Goal: Information Seeking & Learning: Learn about a topic

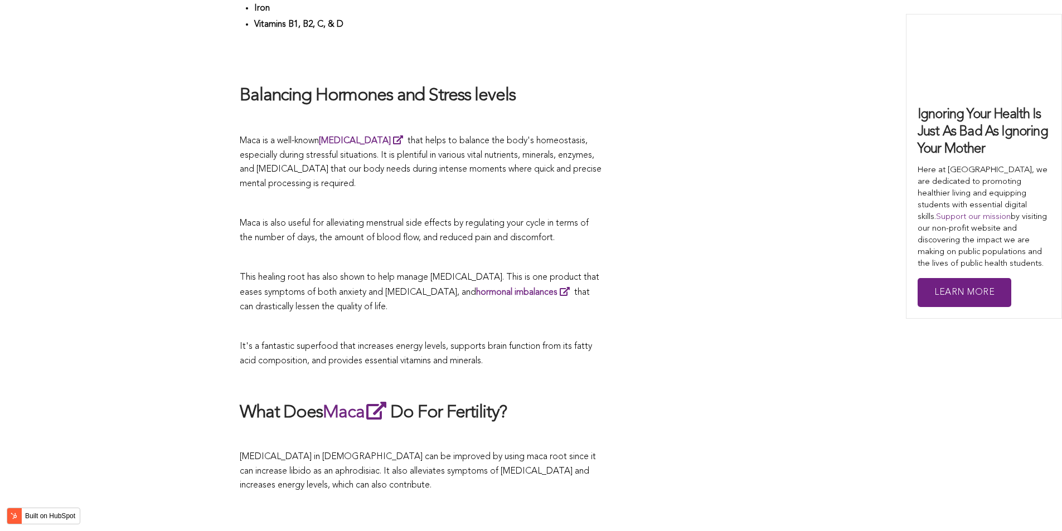
scroll to position [1449, 0]
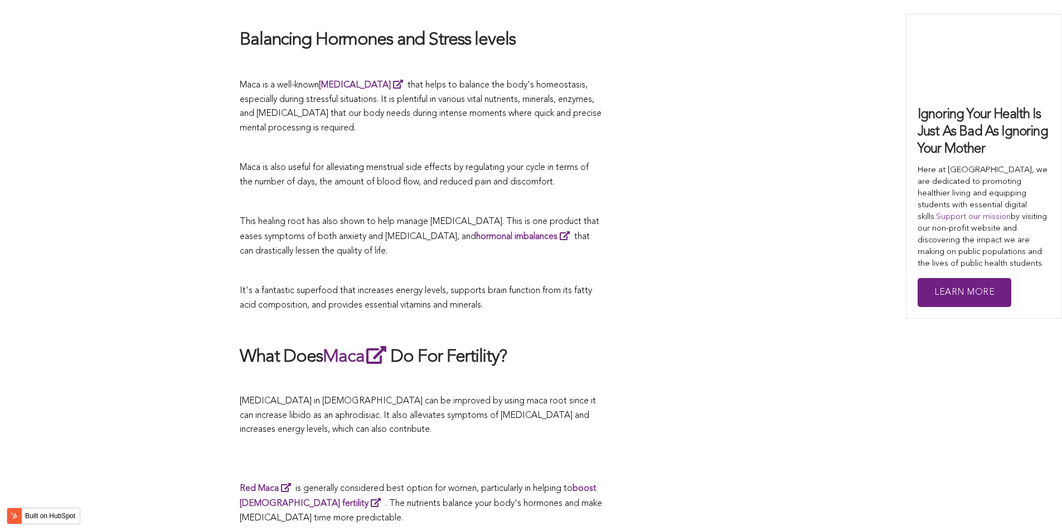
click at [584, 437] on p "[MEDICAL_DATA] in [DEMOGRAPHIC_DATA] can be improved by using maca root since i…" at bounding box center [421, 416] width 362 height 43
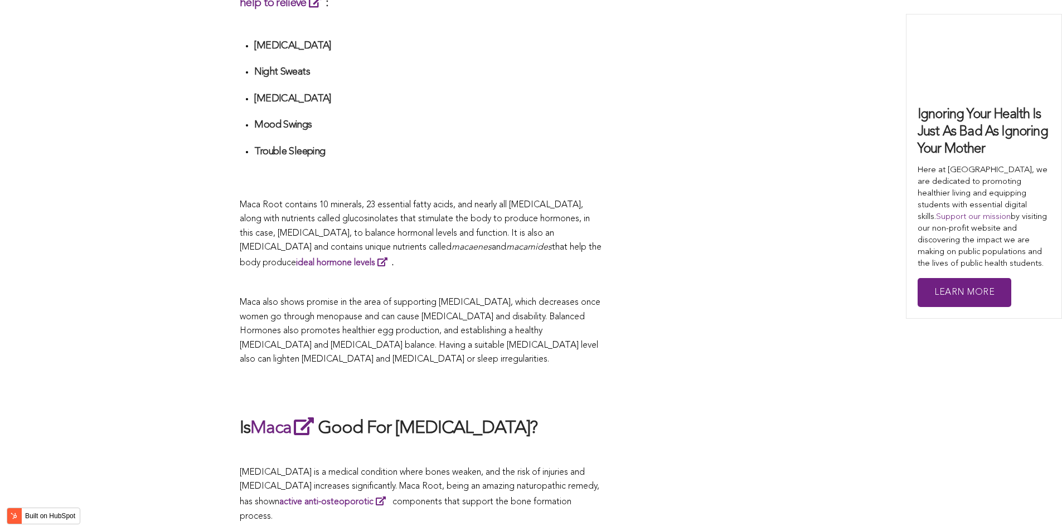
scroll to position [2767, 0]
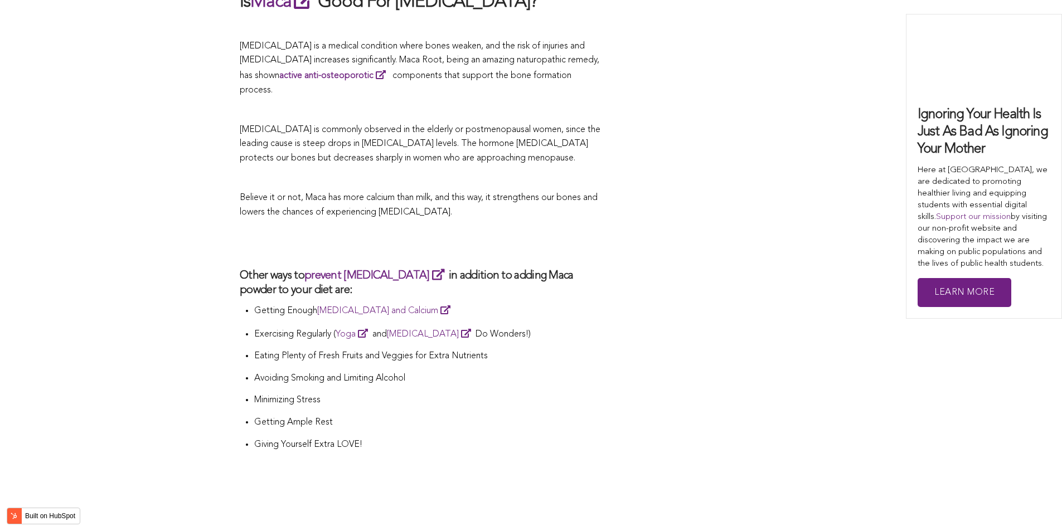
click at [553, 220] on p "Believe it or not, Maca has more calcium than milk, and this way, it strengthen…" at bounding box center [421, 205] width 362 height 28
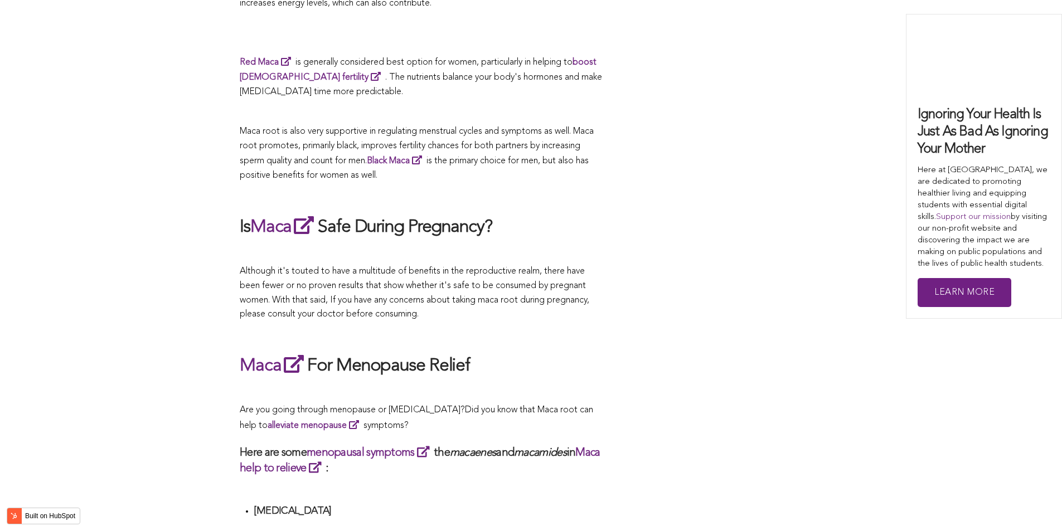
scroll to position [2781, 0]
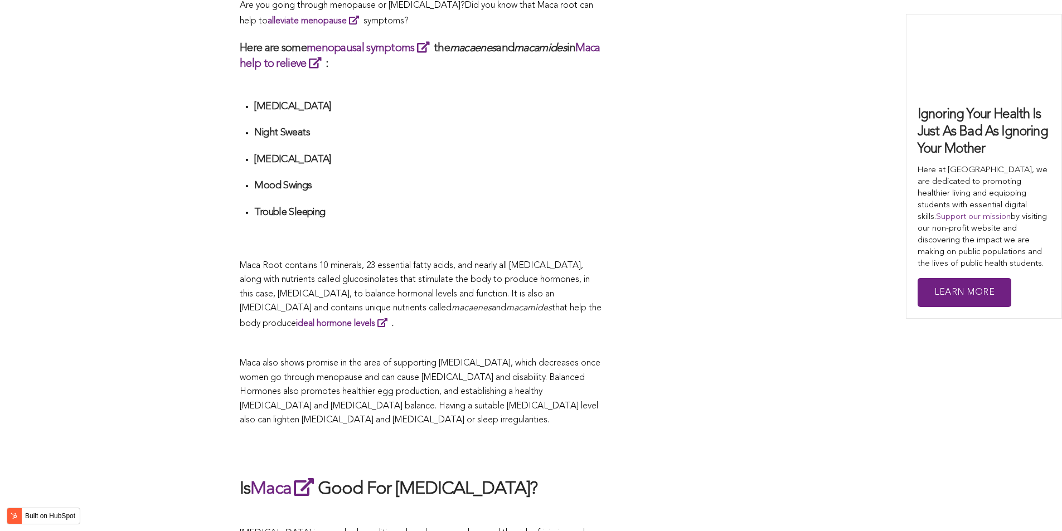
scroll to position [1974, 0]
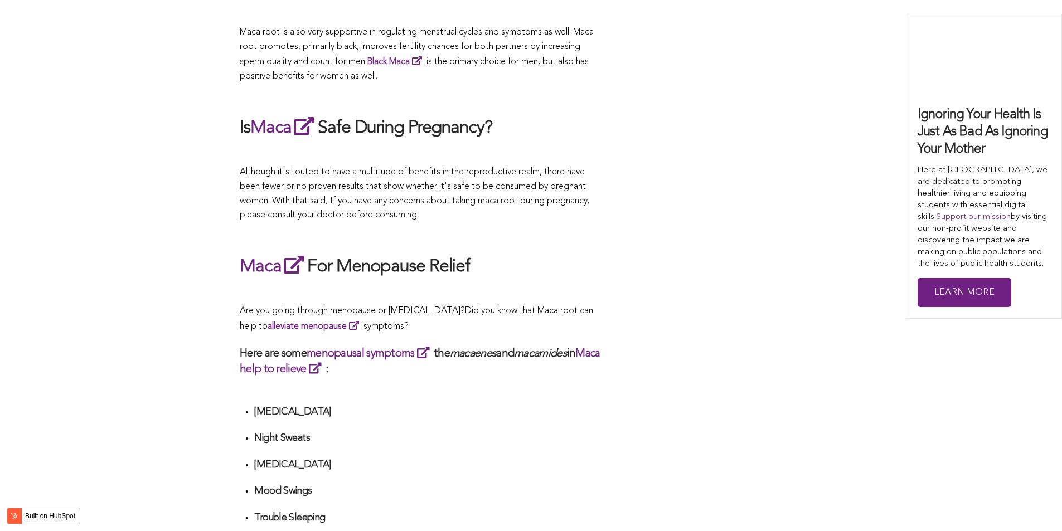
click at [627, 265] on div "CONTRIBUTORS [PERSON_NAME] Share this What Are The Health Benefits of Maca For …" at bounding box center [531, 302] width 582 height 3941
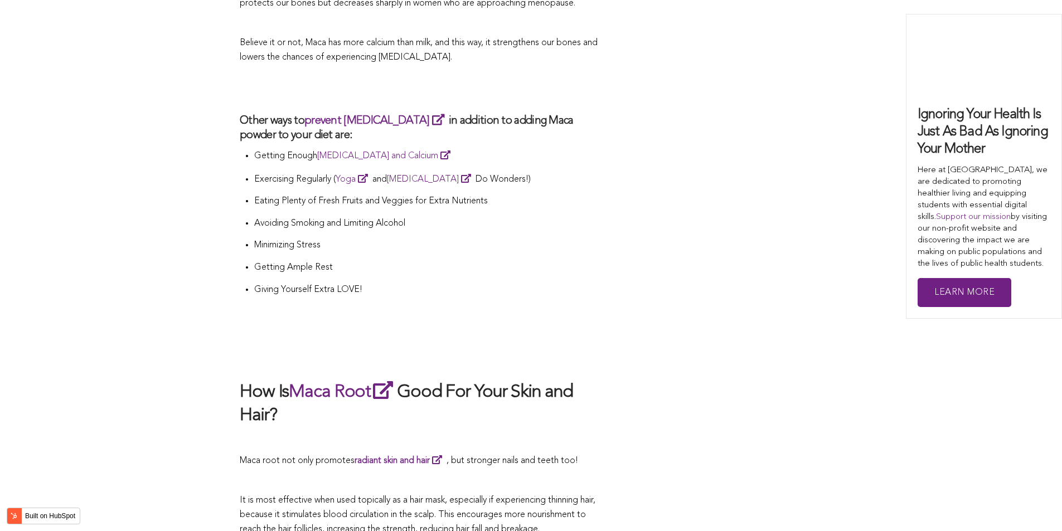
scroll to position [2977, 0]
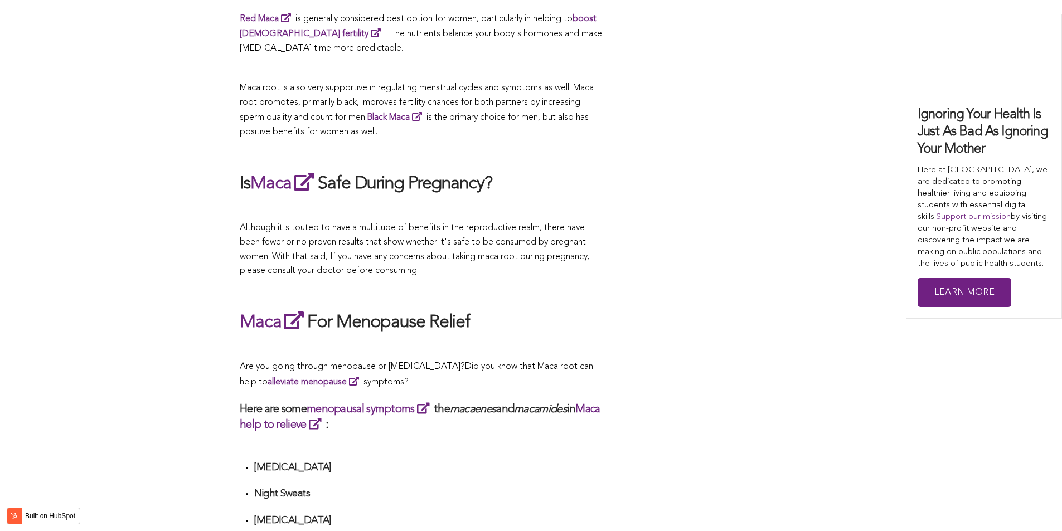
scroll to position [2452, 0]
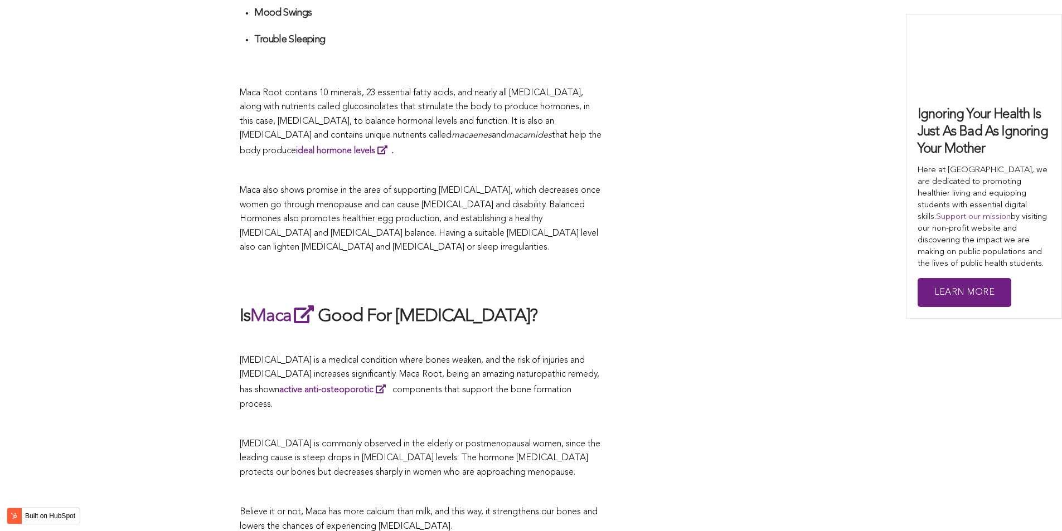
click at [512, 252] on span "Maca also shows promise in the area of supporting [MEDICAL_DATA], which decreas…" at bounding box center [420, 219] width 361 height 66
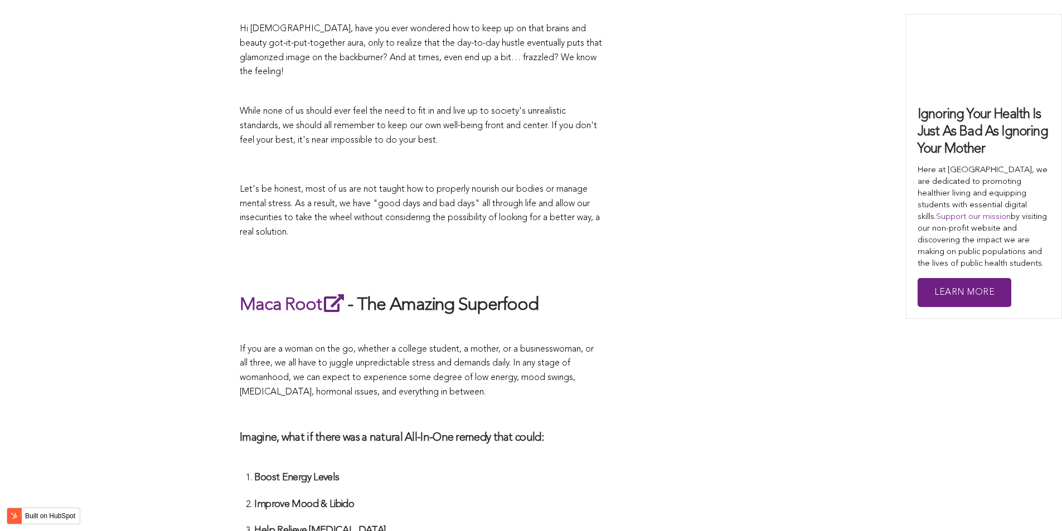
scroll to position [3884, 0]
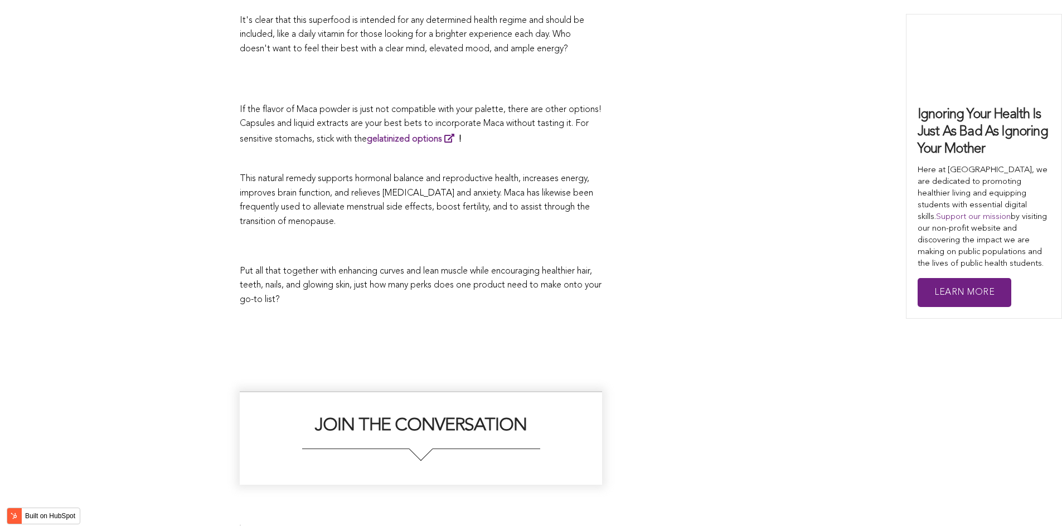
click at [436, 229] on p "This natural remedy supports hormonal balance and reproductive health, increase…" at bounding box center [421, 200] width 362 height 57
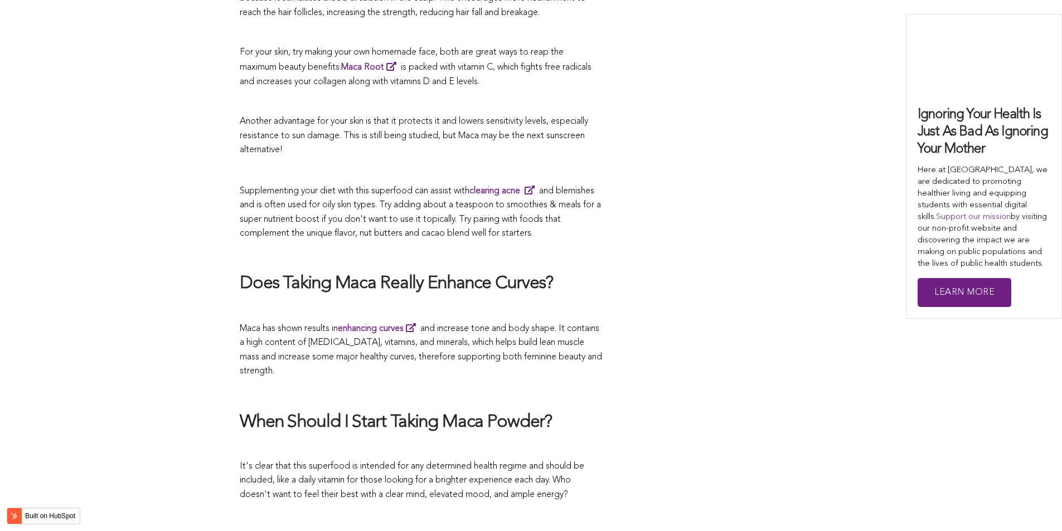
scroll to position [2052, 0]
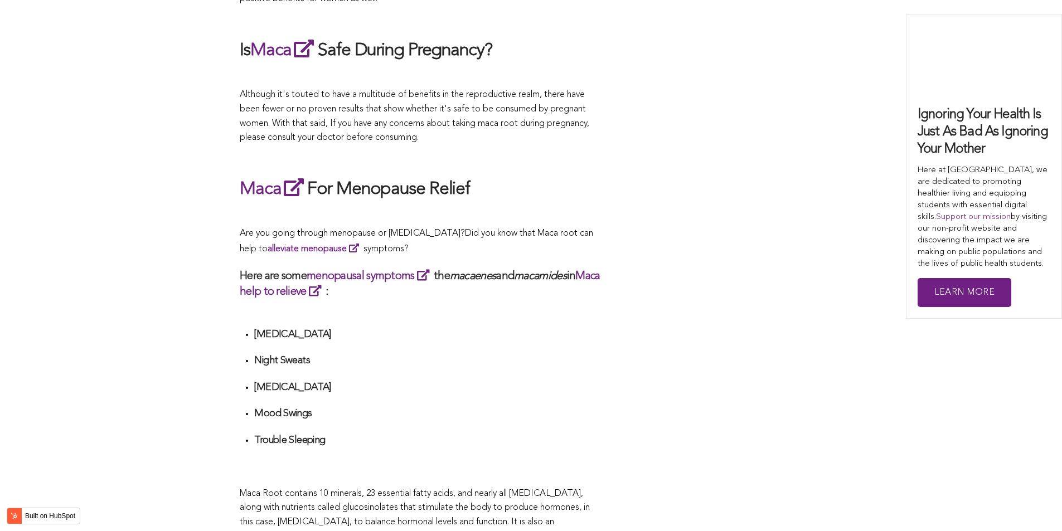
click at [415, 202] on h2 "Maca For Menopause Relief" at bounding box center [421, 189] width 362 height 26
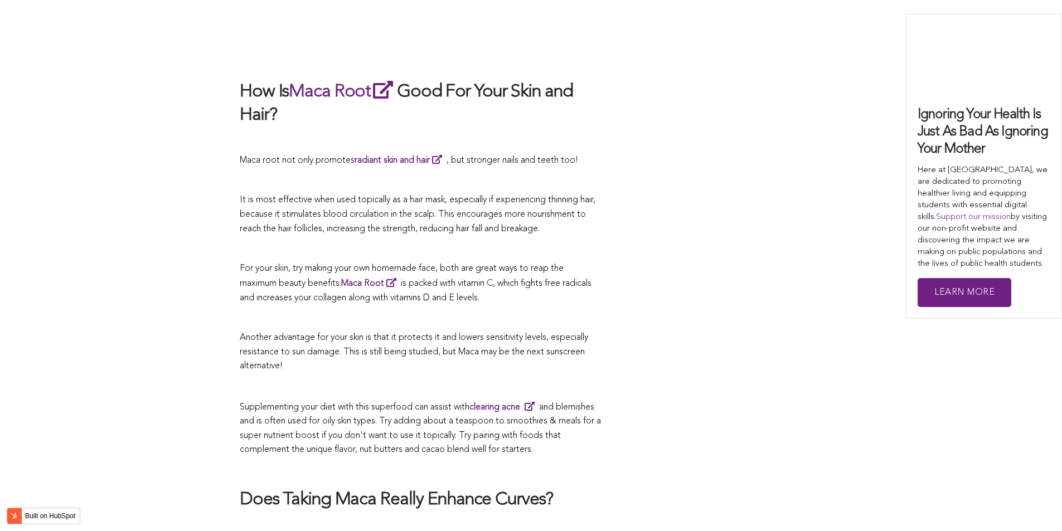
scroll to position [2386, 0]
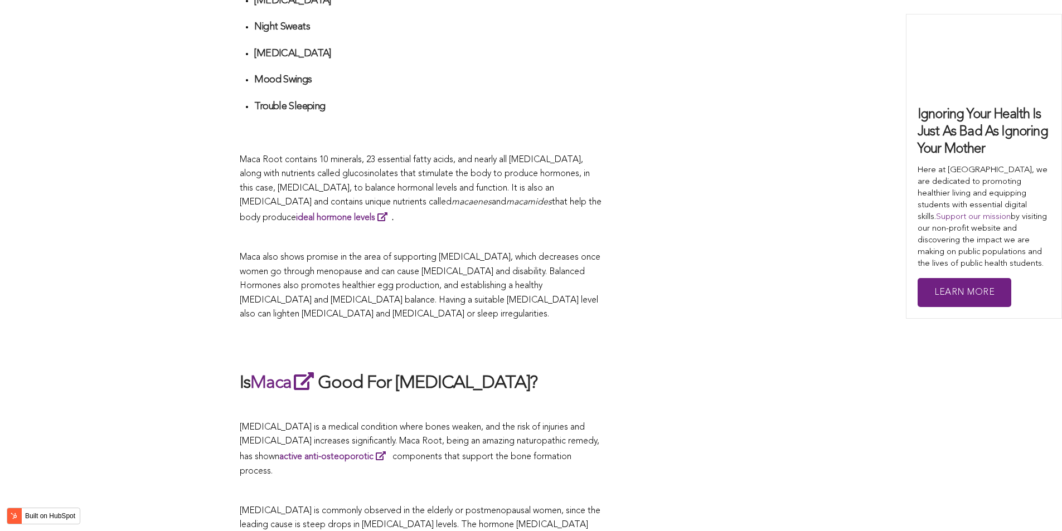
click at [461, 207] on span "Maca Root contains 10 minerals, 23 essential fatty acids, and nearly all [MEDIC…" at bounding box center [415, 181] width 350 height 52
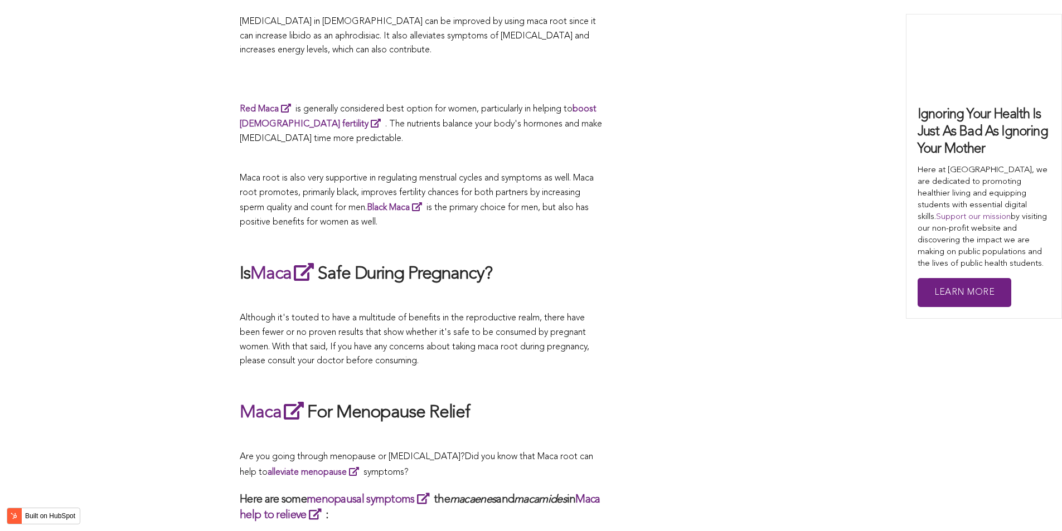
scroll to position [1661, 0]
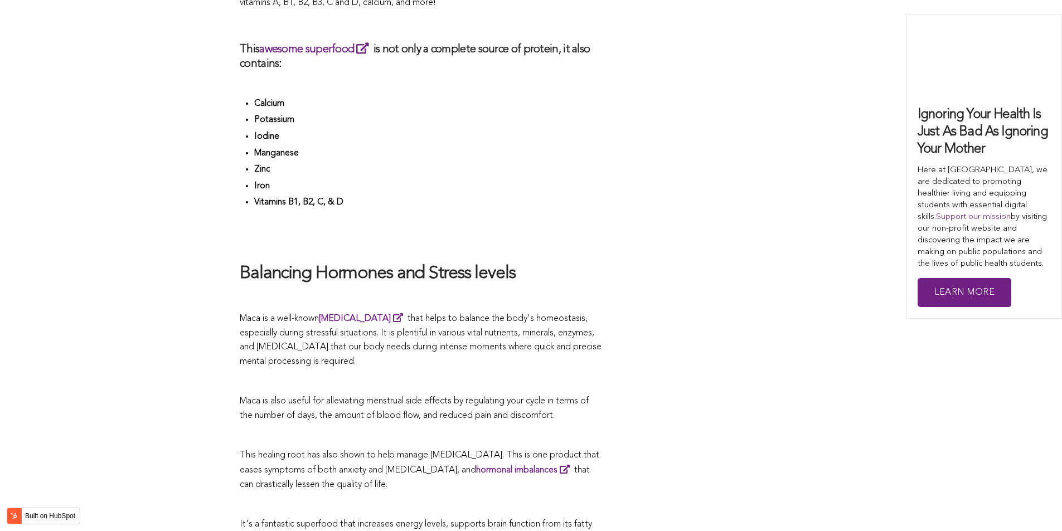
scroll to position [3837, 0]
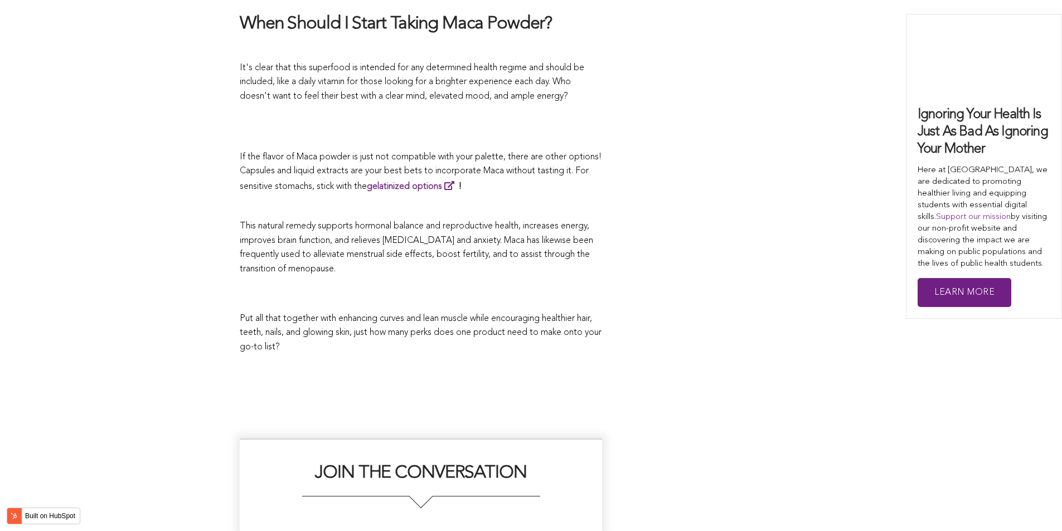
click at [485, 265] on span "This natural remedy supports hormonal balance and reproductive health, increase…" at bounding box center [416, 248] width 353 height 52
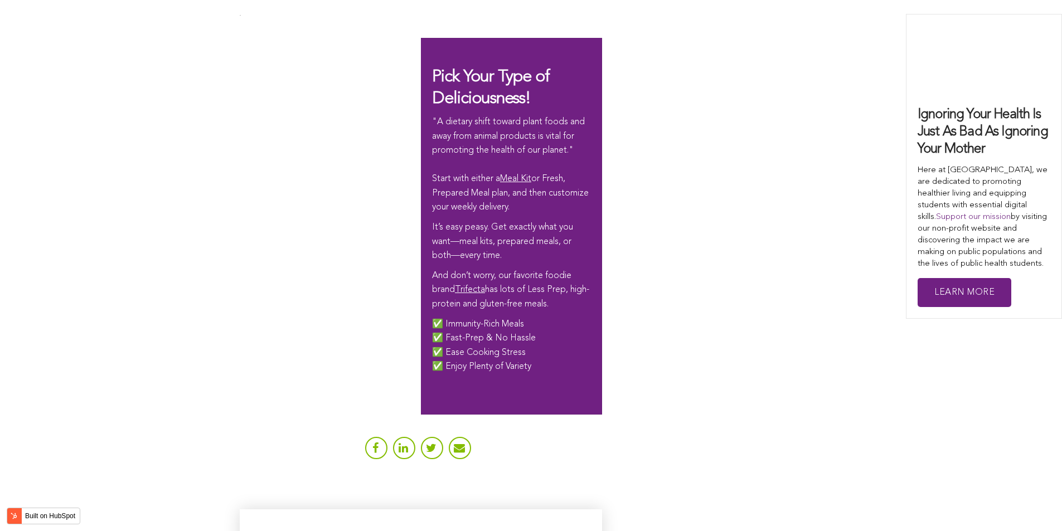
scroll to position [4014, 0]
